Goal: Transaction & Acquisition: Purchase product/service

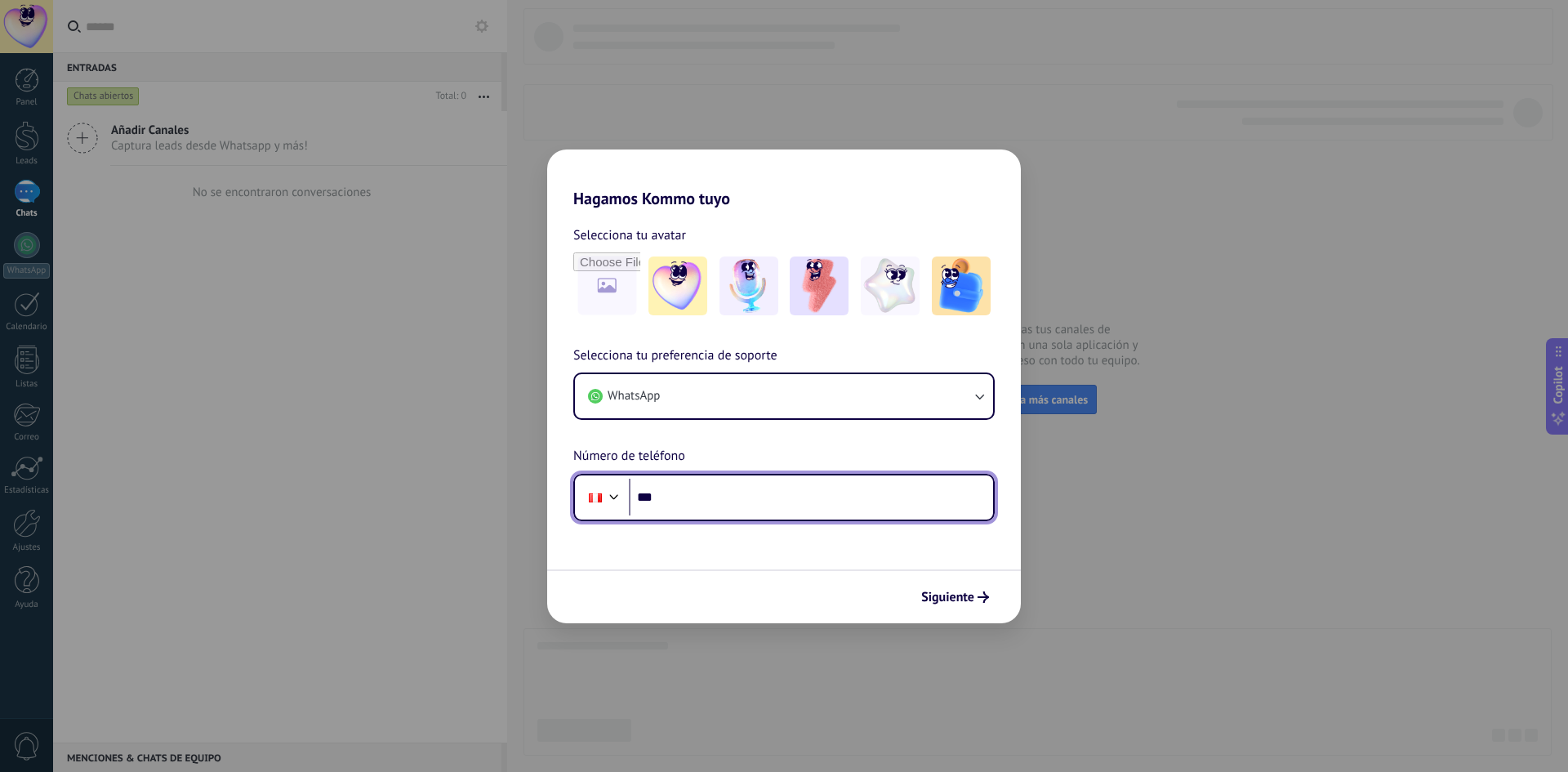
click at [676, 480] on input "***" at bounding box center [810, 497] width 365 height 38
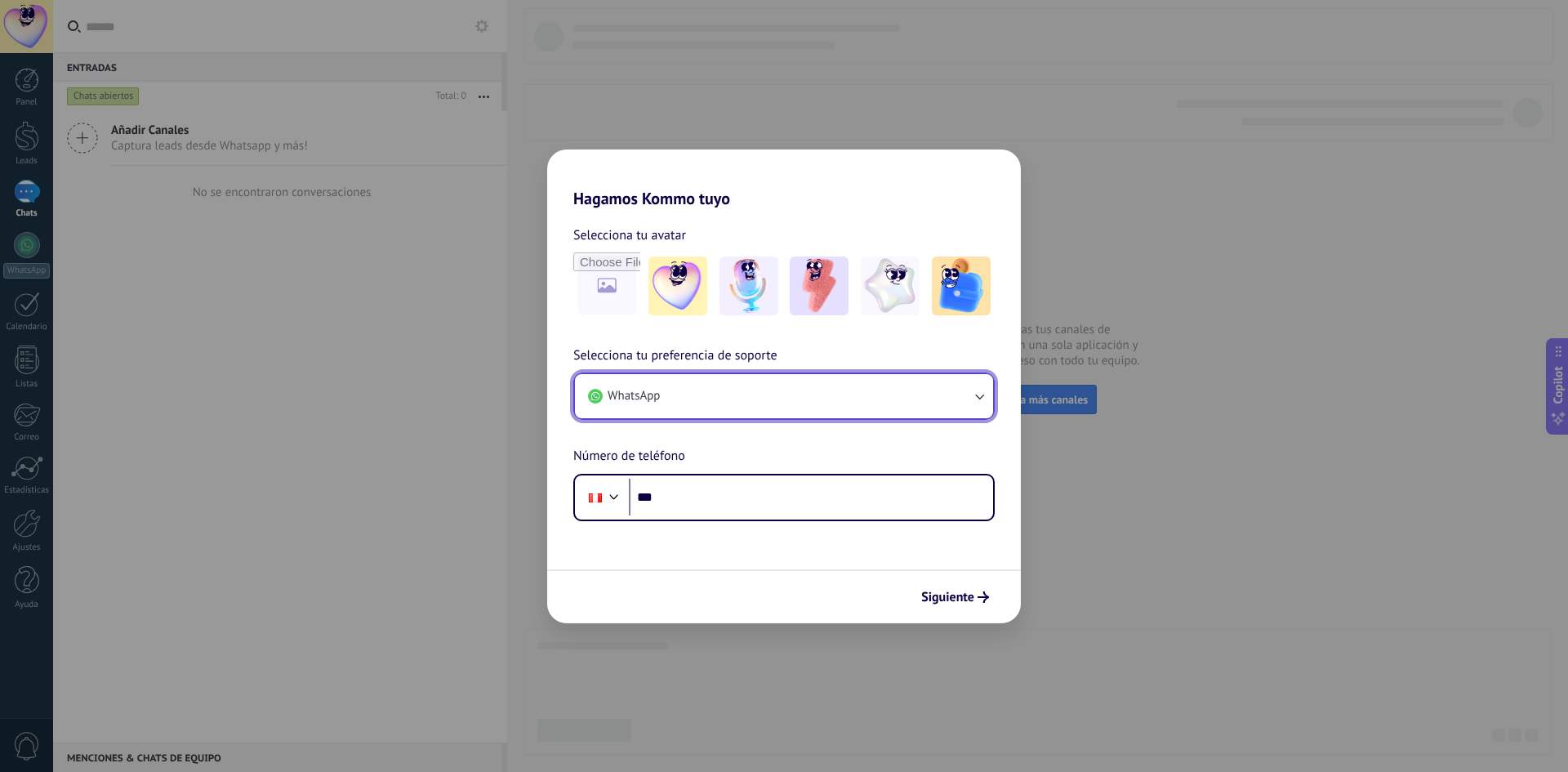
click at [696, 392] on button "WhatsApp" at bounding box center [784, 396] width 418 height 44
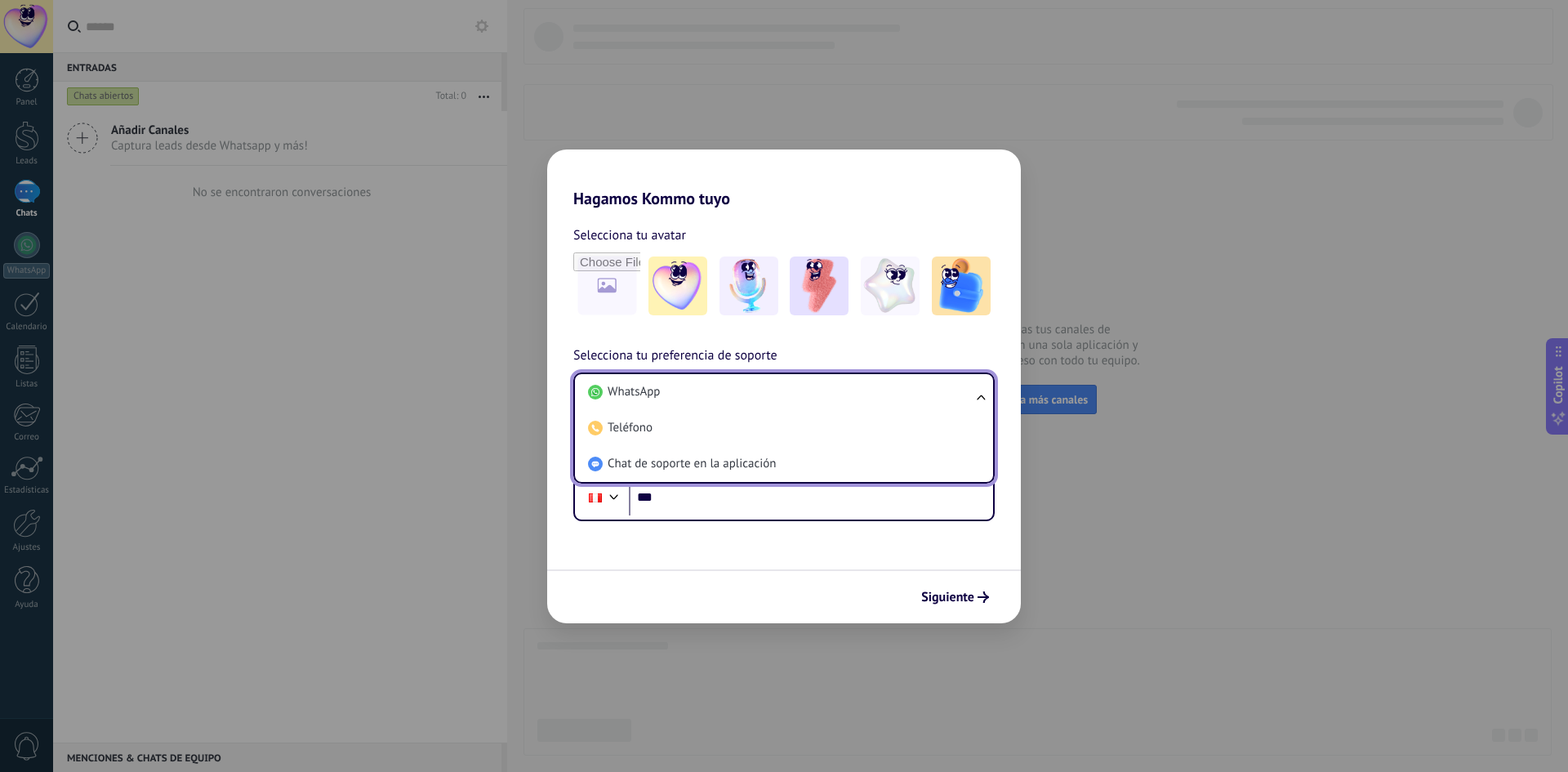
click at [981, 329] on div "Selecciona tu avatar Selecciona tu preferencia de soporte WhatsApp WhatsApp Tel…" at bounding box center [784, 364] width 474 height 313
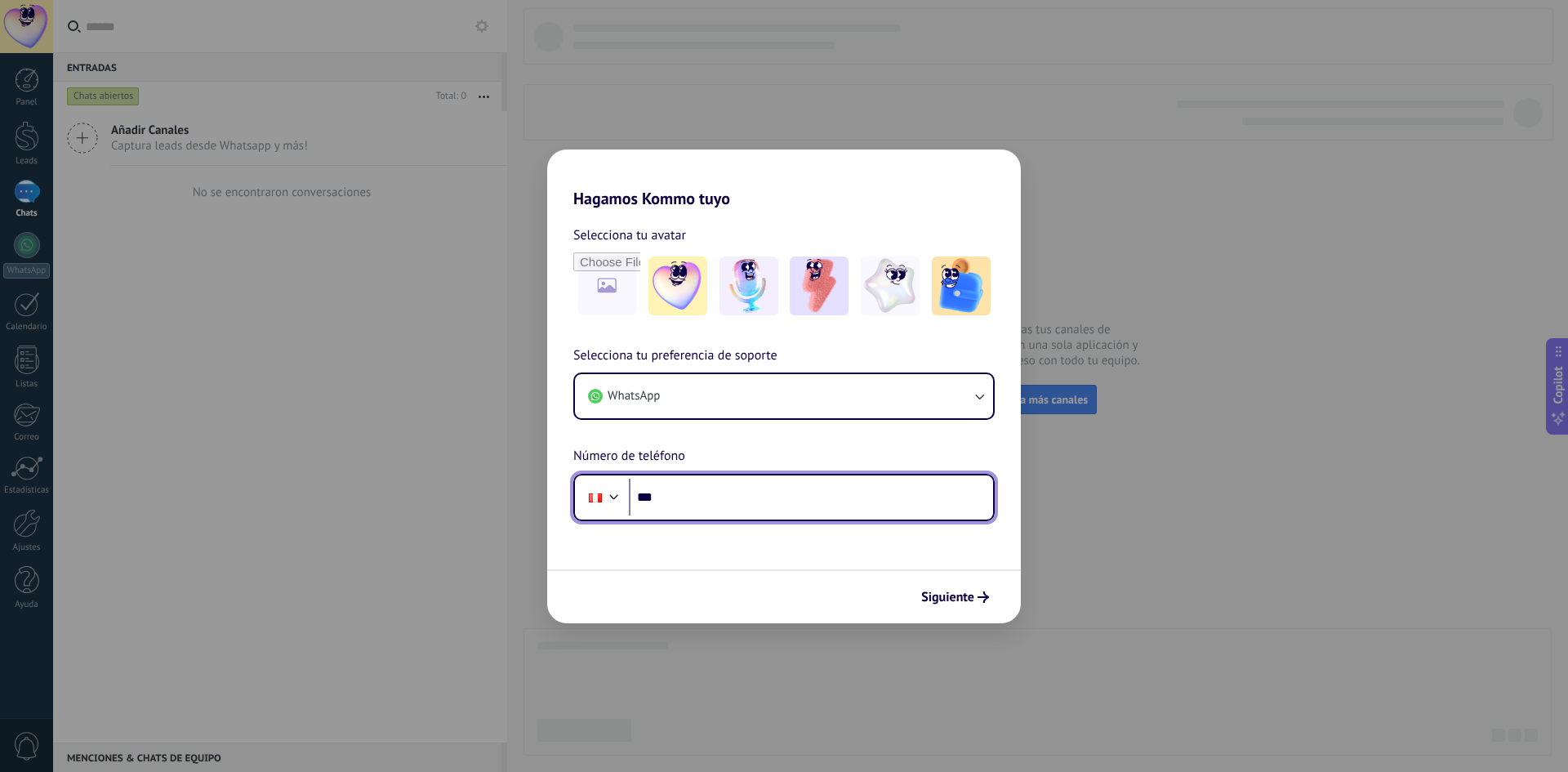
click at [732, 504] on input "***" at bounding box center [810, 497] width 365 height 38
type input "**********"
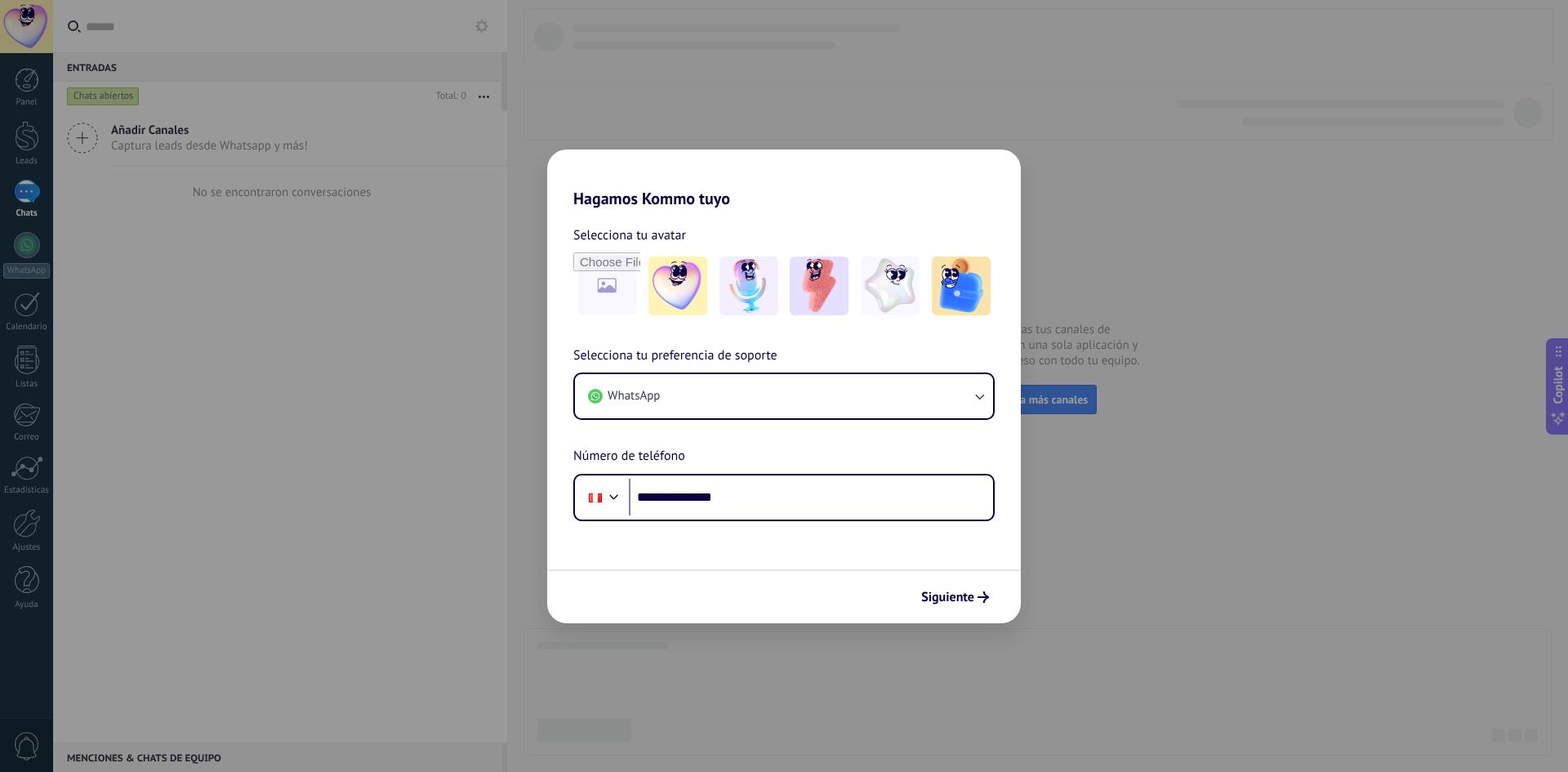
click at [939, 603] on span "Siguiente" at bounding box center [947, 597] width 53 height 12
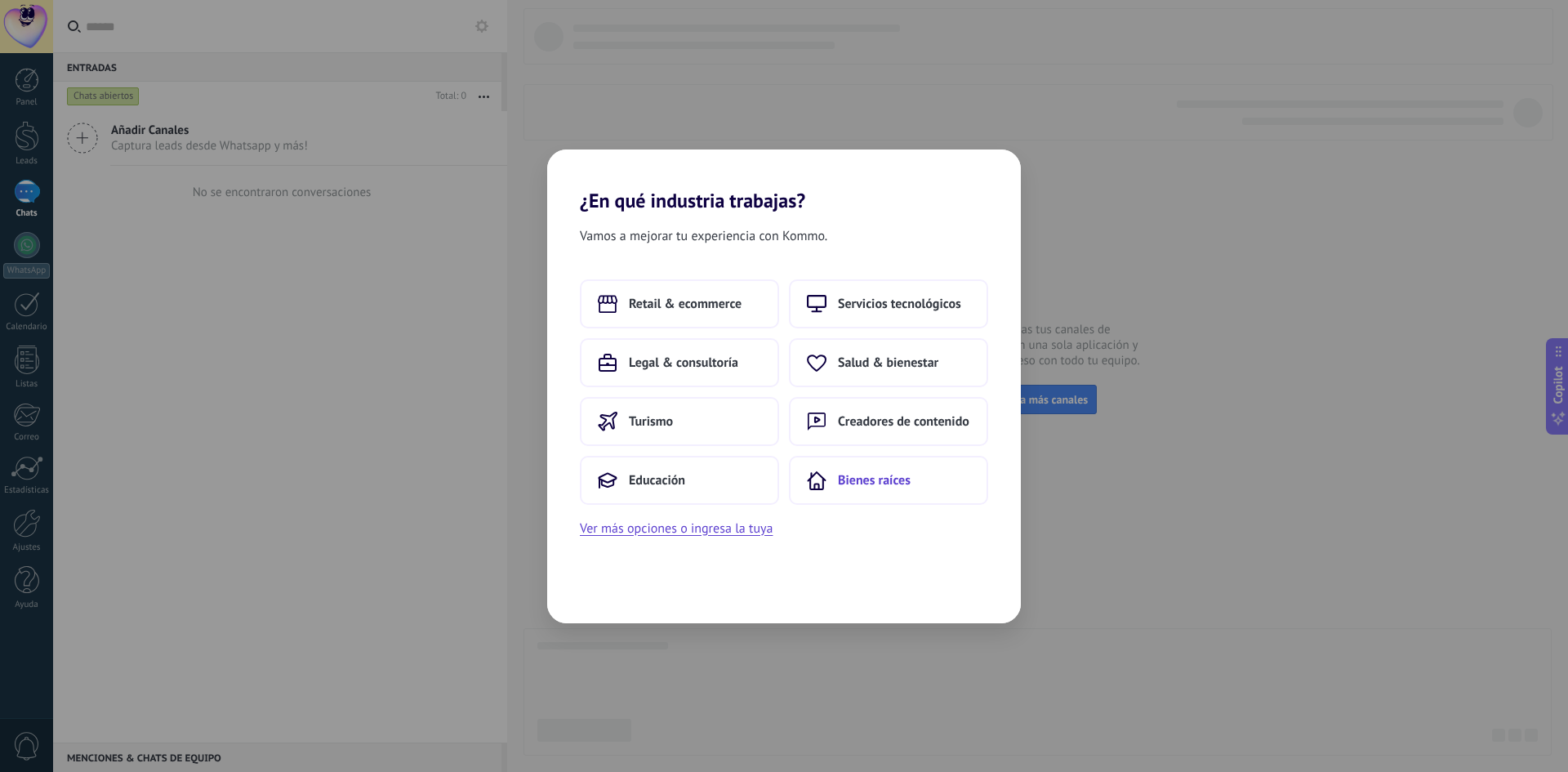
click at [826, 495] on button "Bienes raíces" at bounding box center [888, 480] width 199 height 49
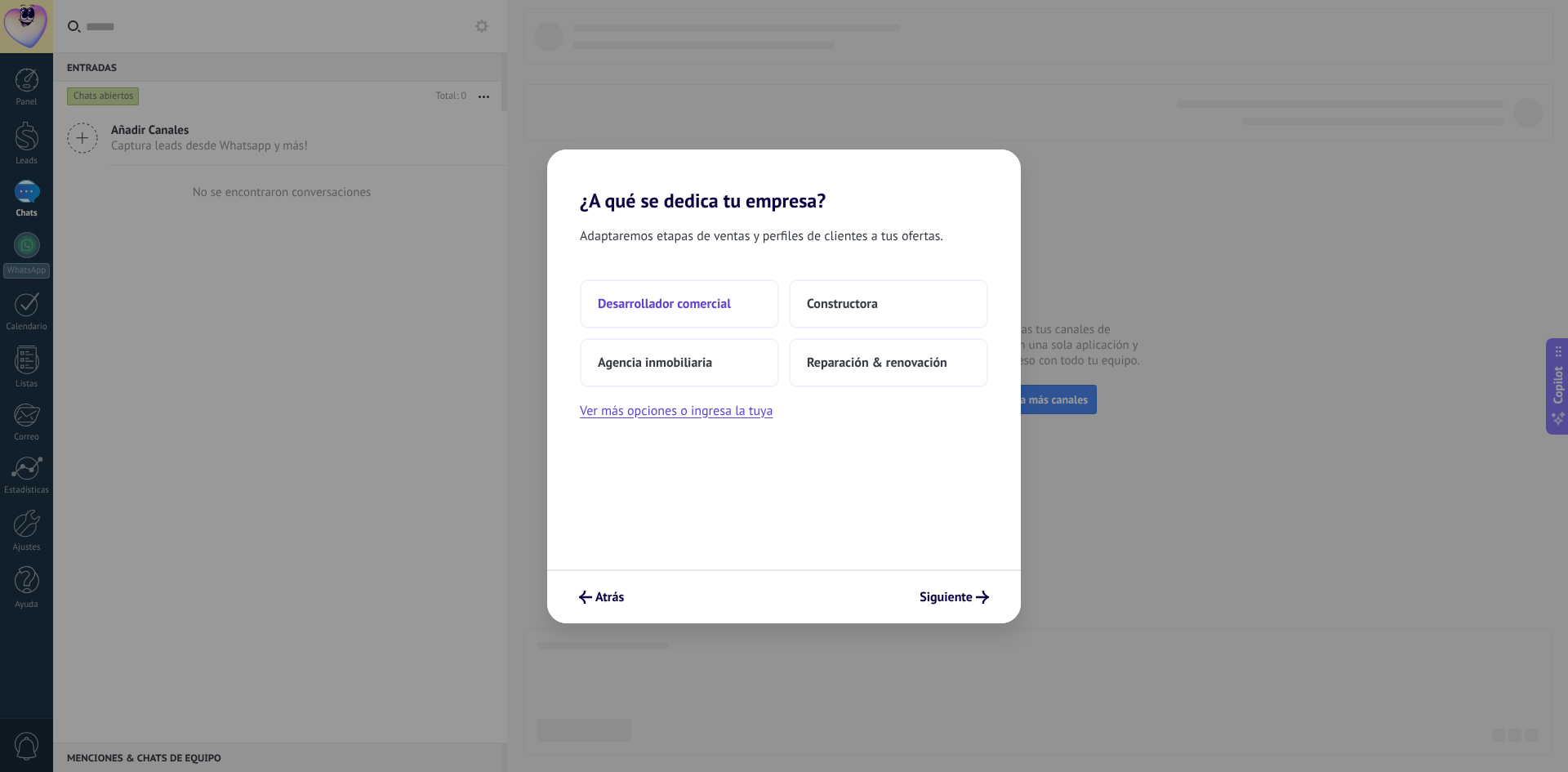
click at [633, 319] on button "Desarrollador comercial" at bounding box center [680, 303] width 199 height 49
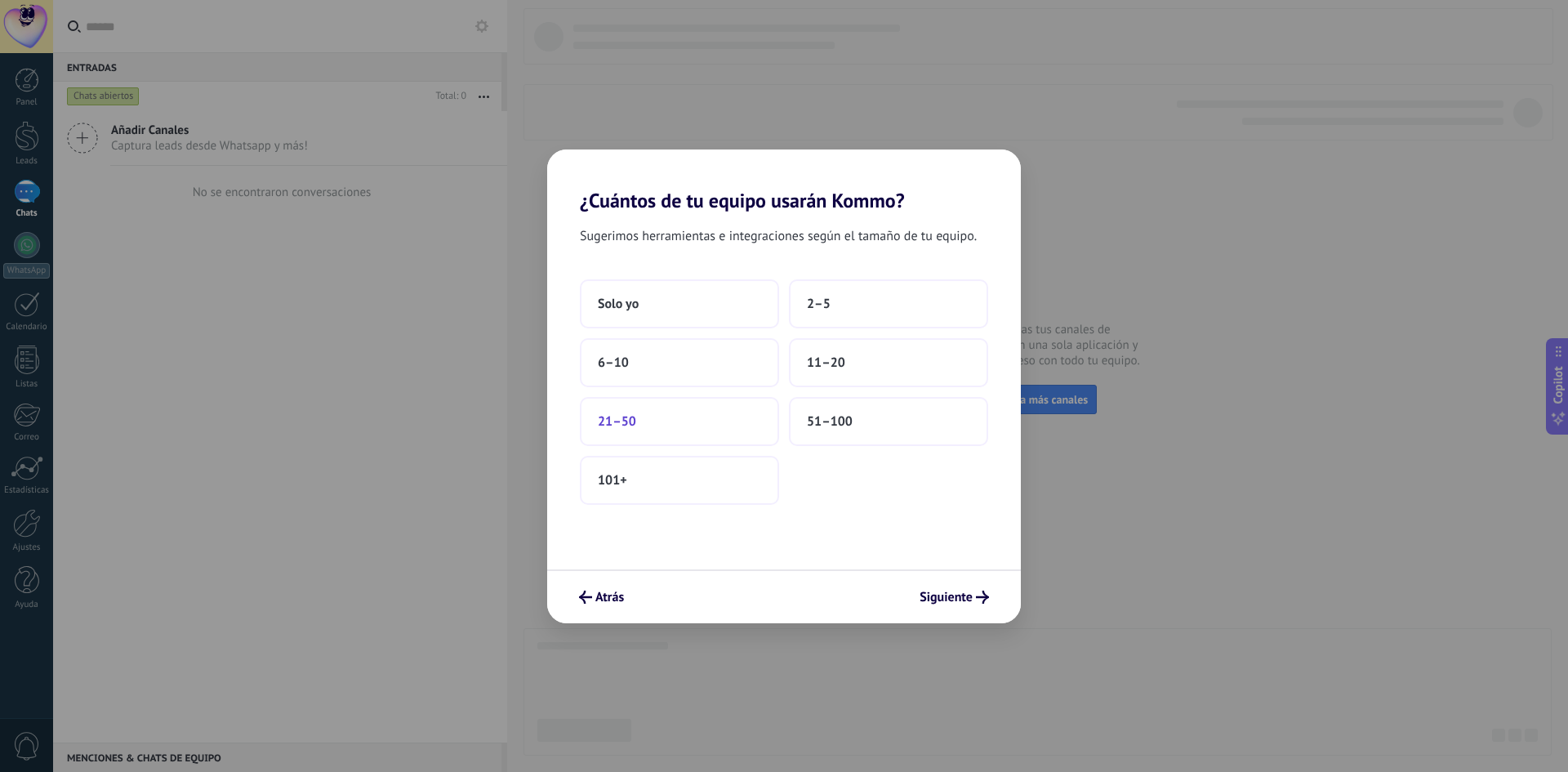
click at [613, 434] on button "21–50" at bounding box center [680, 422] width 199 height 49
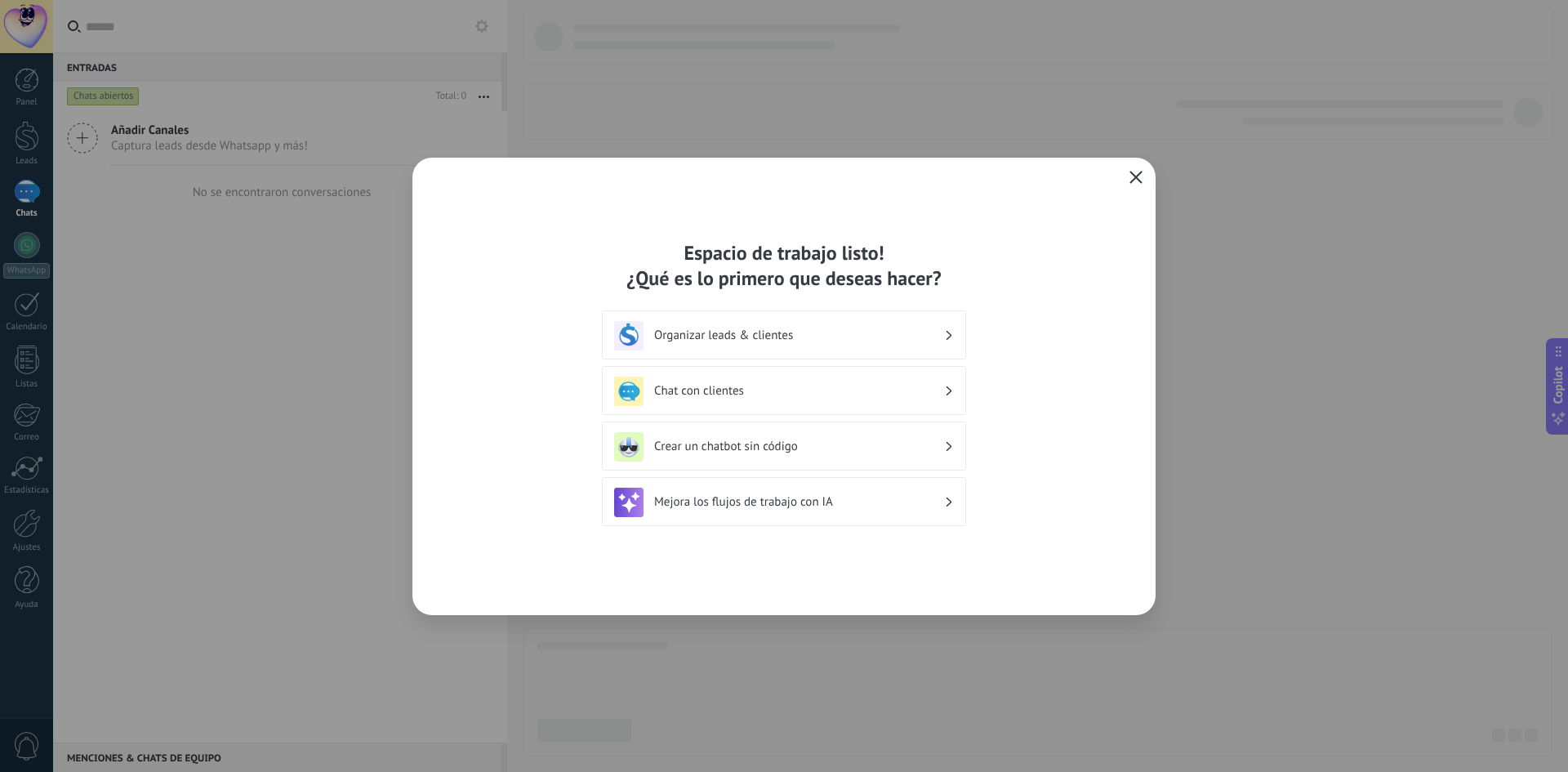
click at [1135, 173] on icon "button" at bounding box center [1136, 178] width 13 height 13
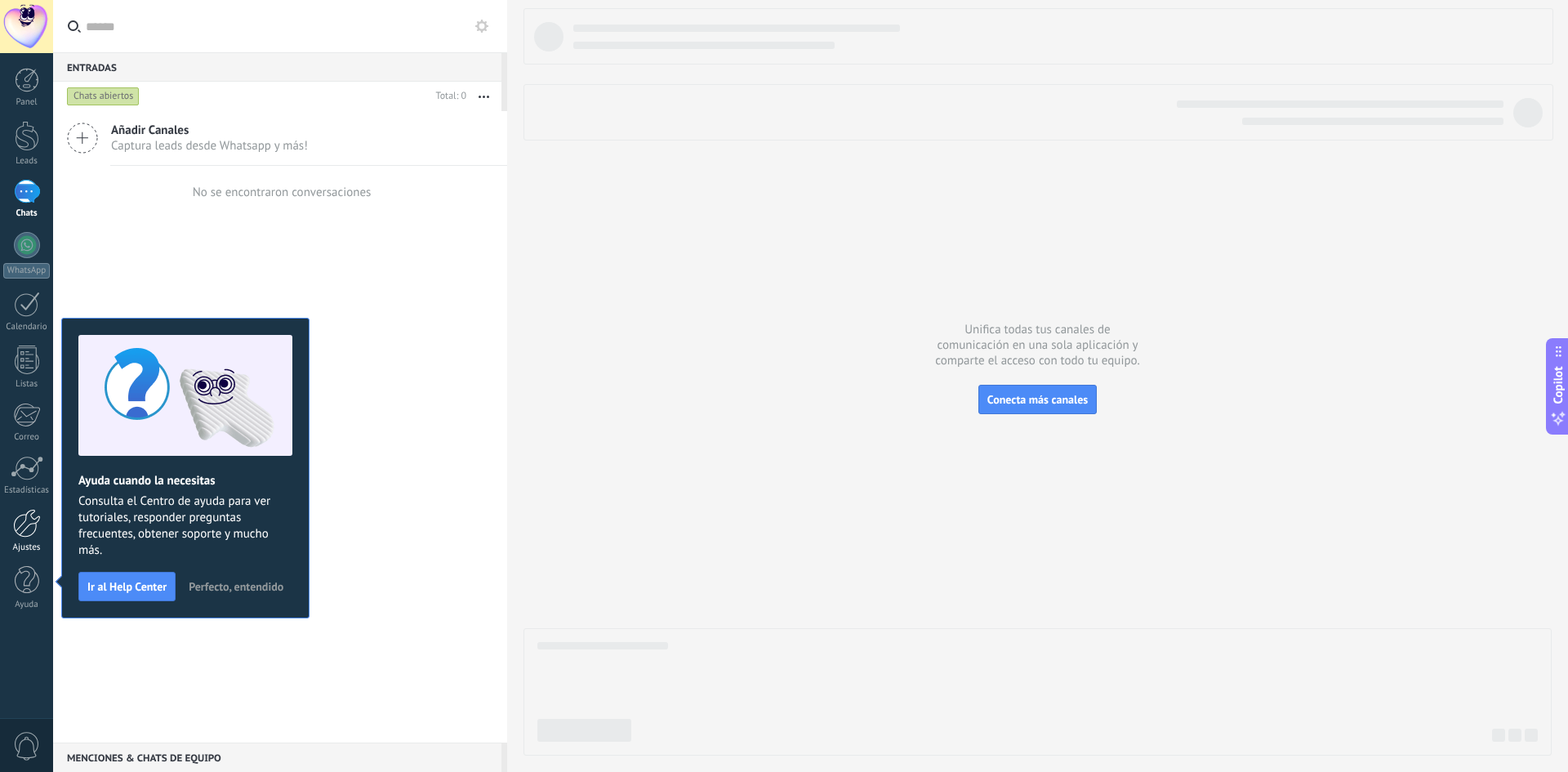
click at [35, 547] on div "Ajustes" at bounding box center [27, 547] width 48 height 11
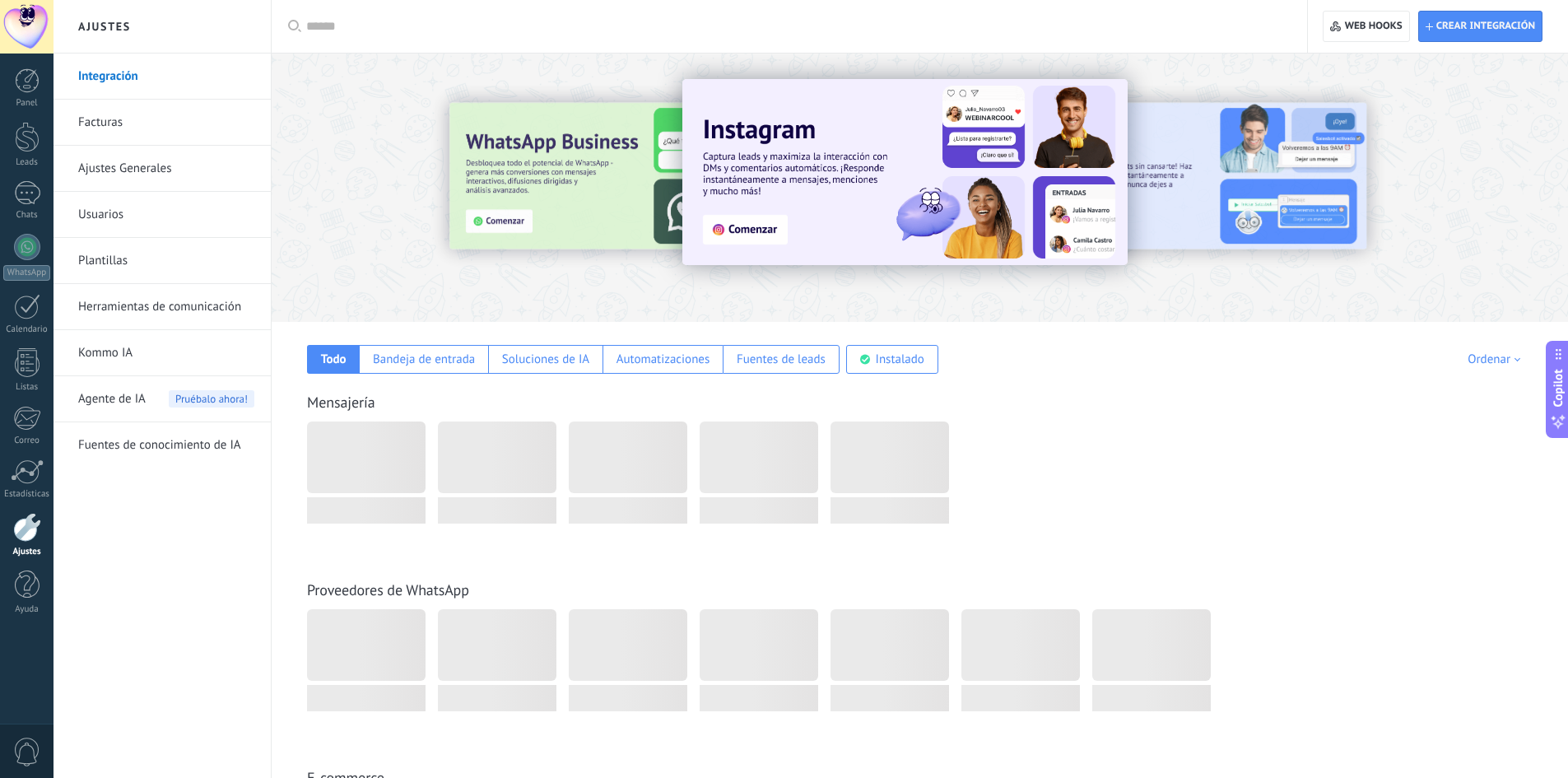
click at [113, 115] on link "Facturas" at bounding box center [166, 122] width 176 height 46
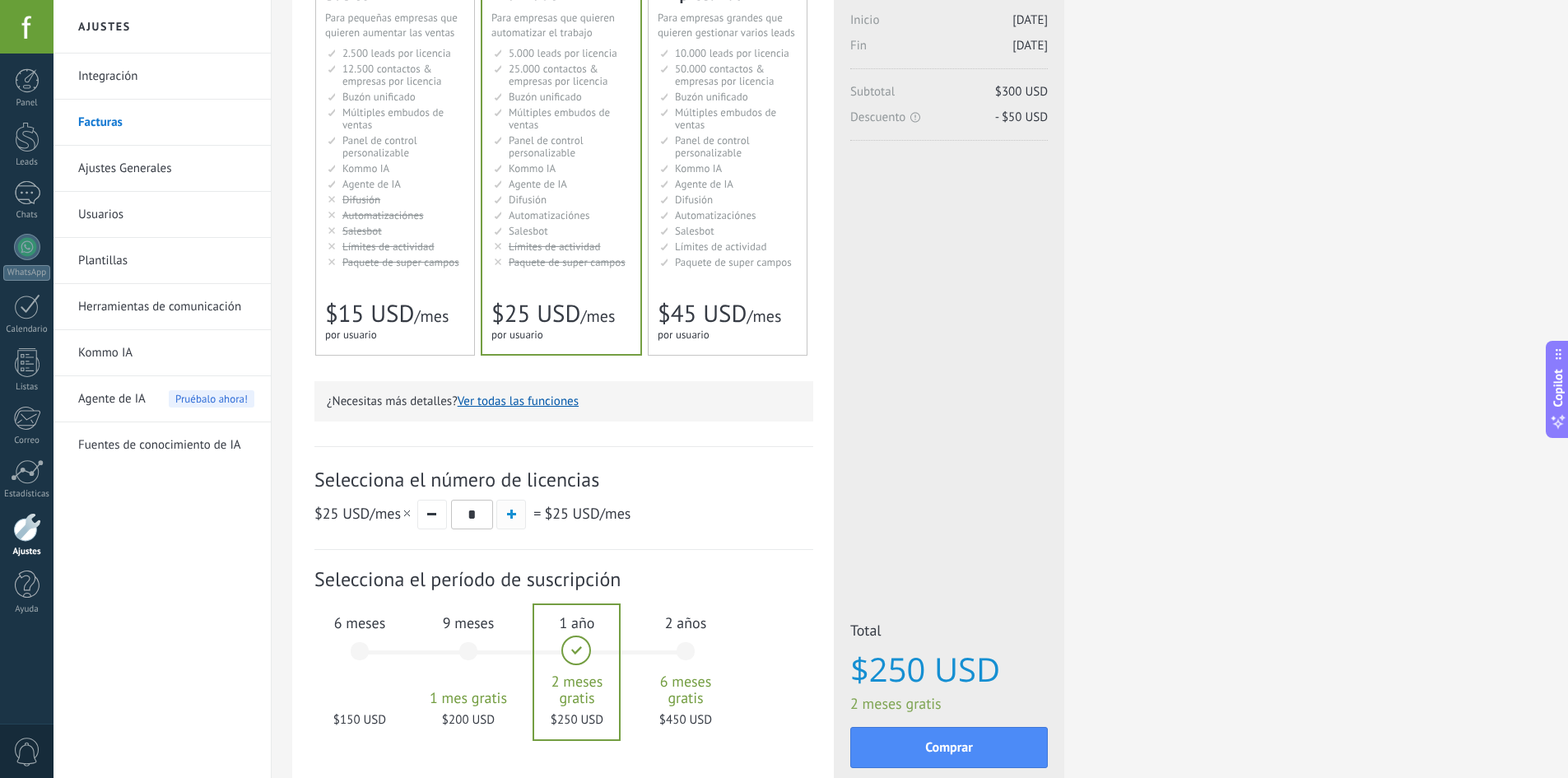
click at [510, 525] on button "button" at bounding box center [510, 514] width 30 height 30
click at [475, 635] on div "9 meses 1 mes gratis $1,000 USD" at bounding box center [468, 658] width 89 height 116
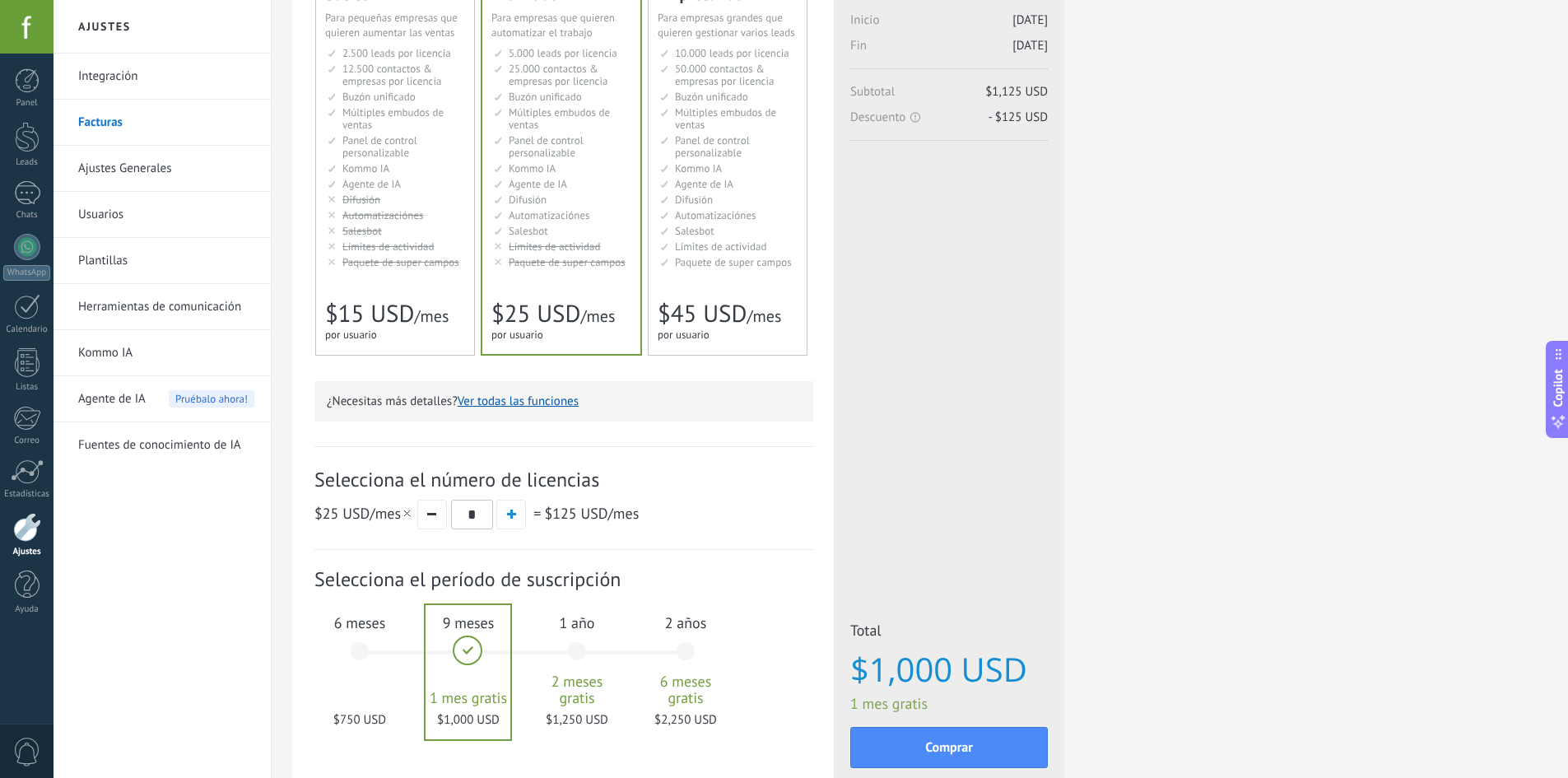
click at [362, 642] on div "6 meses $750 USD" at bounding box center [359, 658] width 89 height 116
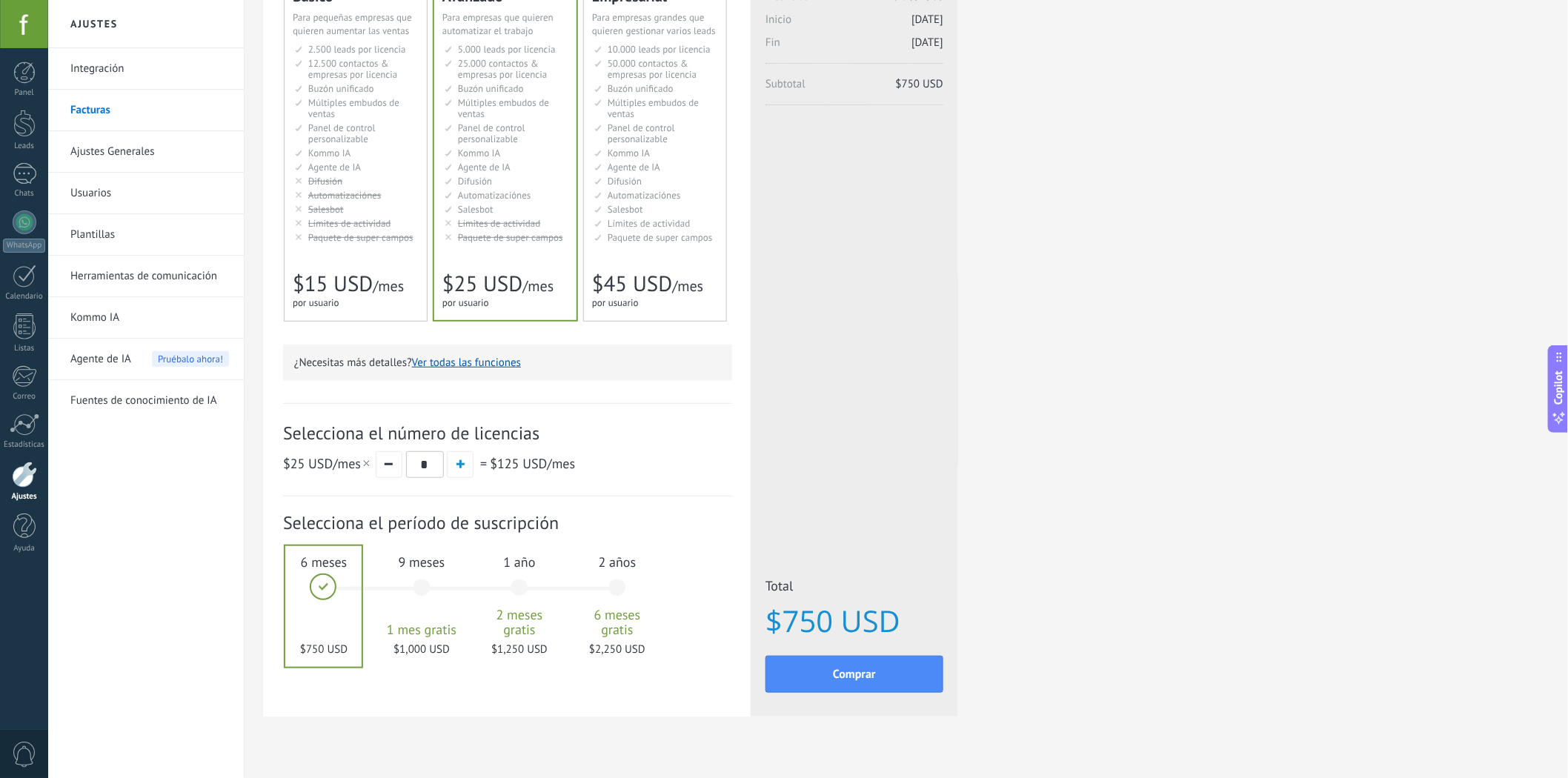
scroll to position [148, 0]
click at [386, 475] on button "button" at bounding box center [389, 462] width 27 height 27
click at [887, 500] on div "Licencias adicionales Plan Avanzado Precio (por licencia/mes) $25 USD Nuevas li…" at bounding box center [854, 306] width 208 height 816
click at [1030, 505] on div "Detalles del plan Tu prueba gratuita con licencias ilimitadas y 10 GB de almace…" at bounding box center [906, 325] width 1286 height 853
click at [935, 326] on div "Licencias adicionales Plan Avanzado Precio (por licencia/mes) $25 USD Nuevas li…" at bounding box center [854, 306] width 208 height 816
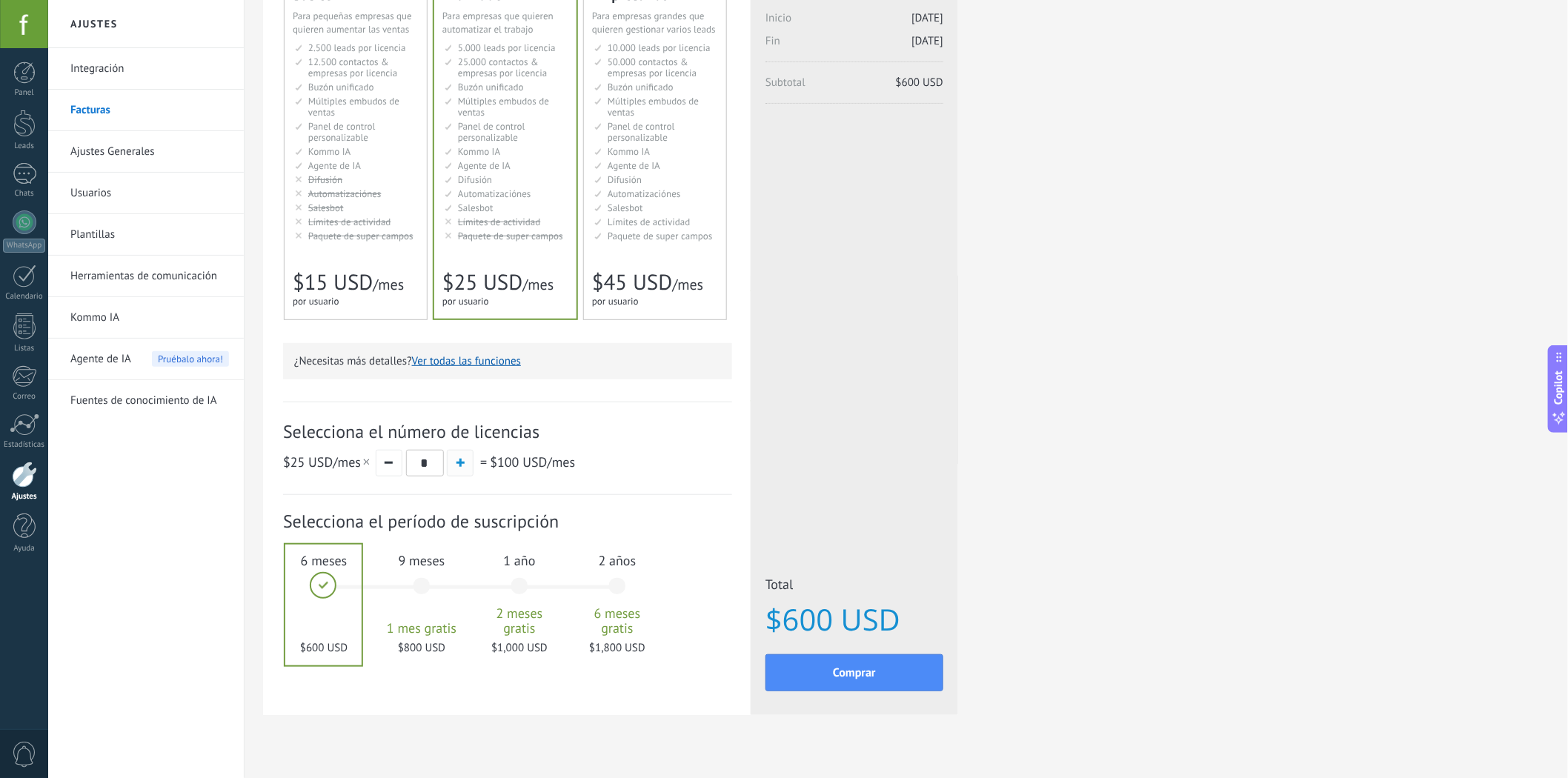
click at [471, 462] on button "button" at bounding box center [459, 462] width 27 height 27
type input "*"
click at [800, 630] on span "$750 USD" at bounding box center [854, 619] width 178 height 33
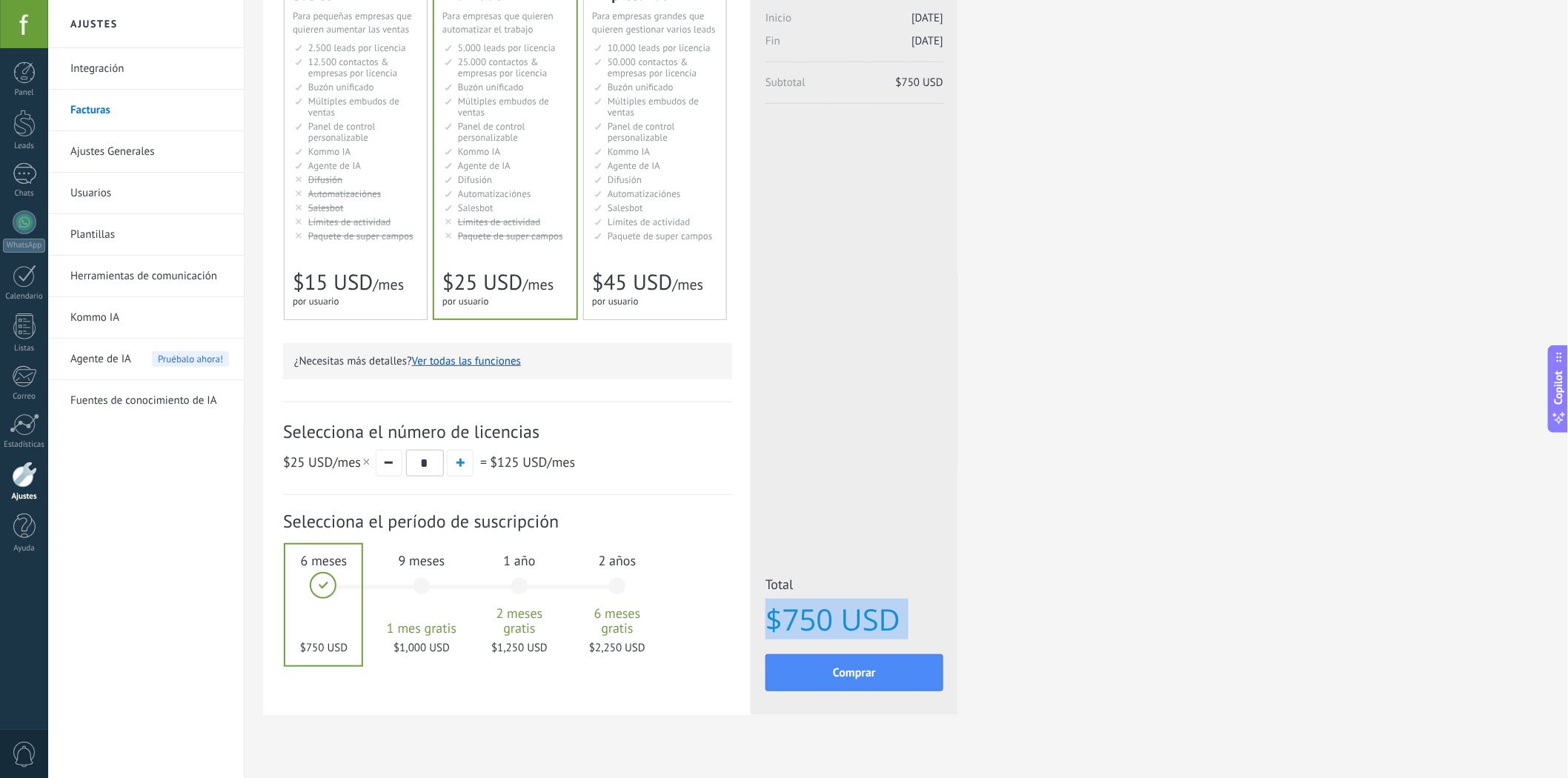
click at [1094, 358] on div "Detalles del plan Tu prueba gratuita con licencias ilimitadas y 10 GB de almace…" at bounding box center [906, 325] width 1286 height 853
